Goal: Transaction & Acquisition: Purchase product/service

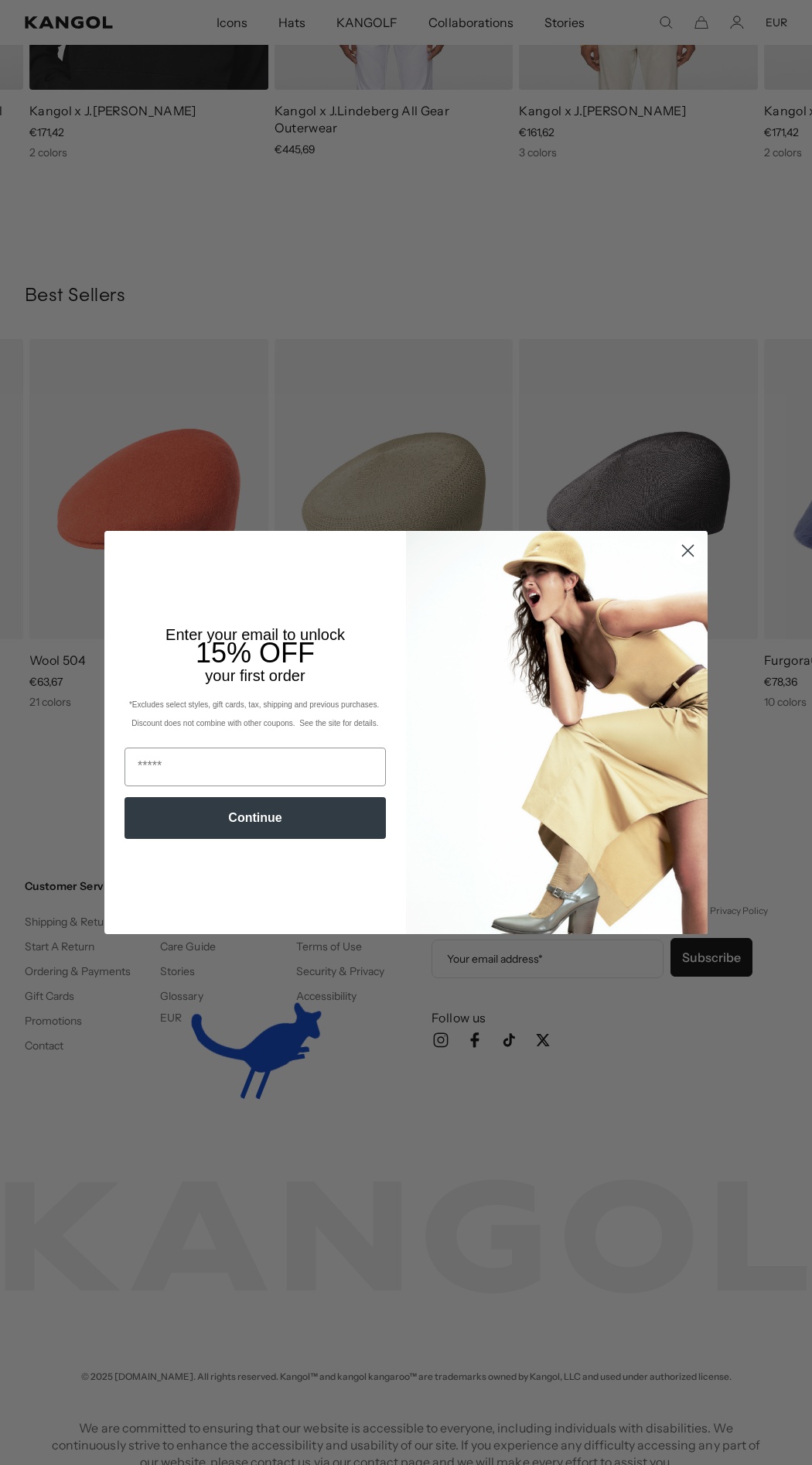
scroll to position [0, 319]
